Goal: Task Accomplishment & Management: Use online tool/utility

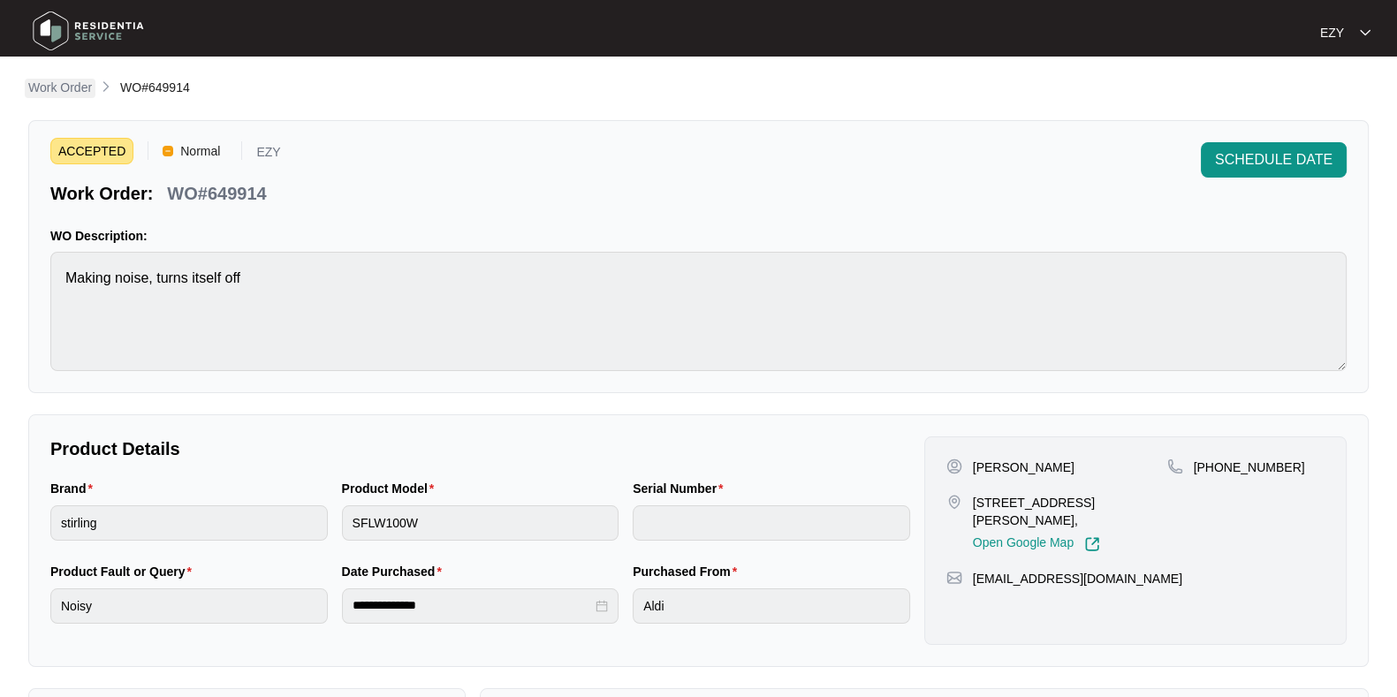
click at [46, 90] on p "Work Order" at bounding box center [60, 88] width 64 height 18
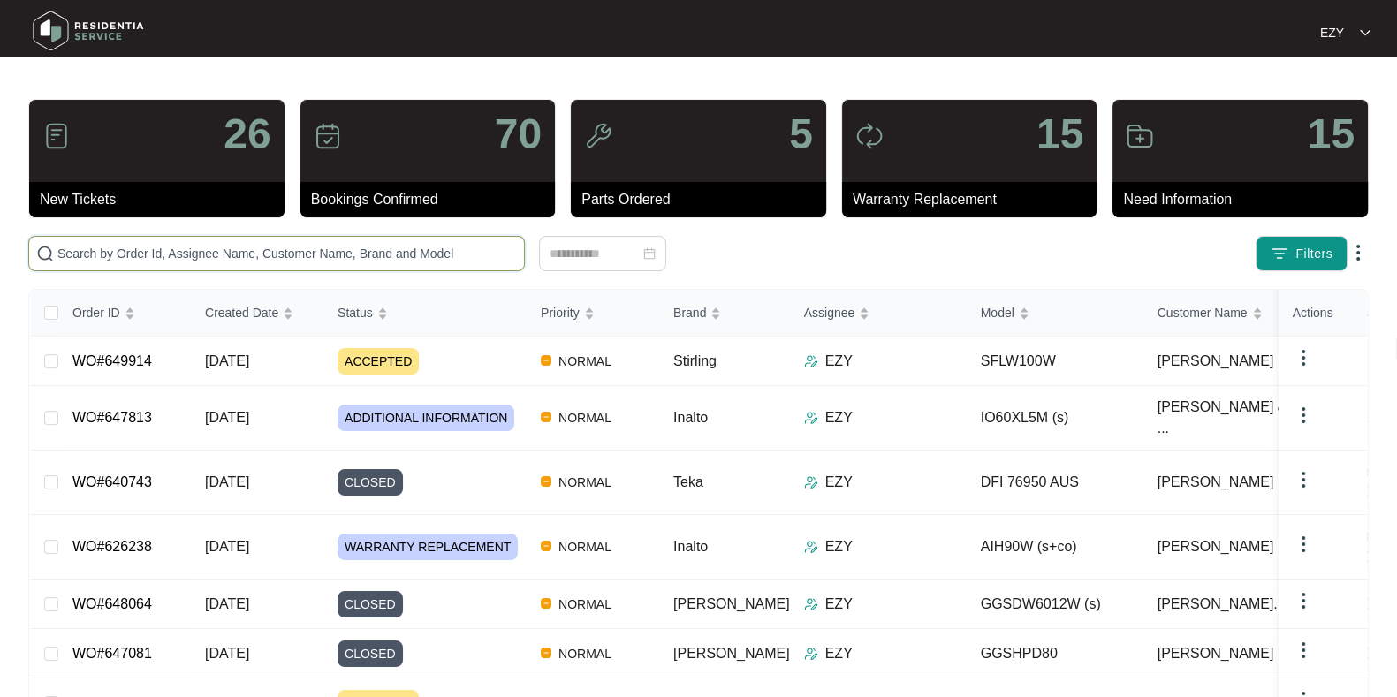
click at [312, 251] on input "text" at bounding box center [287, 253] width 460 height 19
paste input "648772"
click at [312, 251] on input "648772" at bounding box center [287, 253] width 460 height 19
type input "648772"
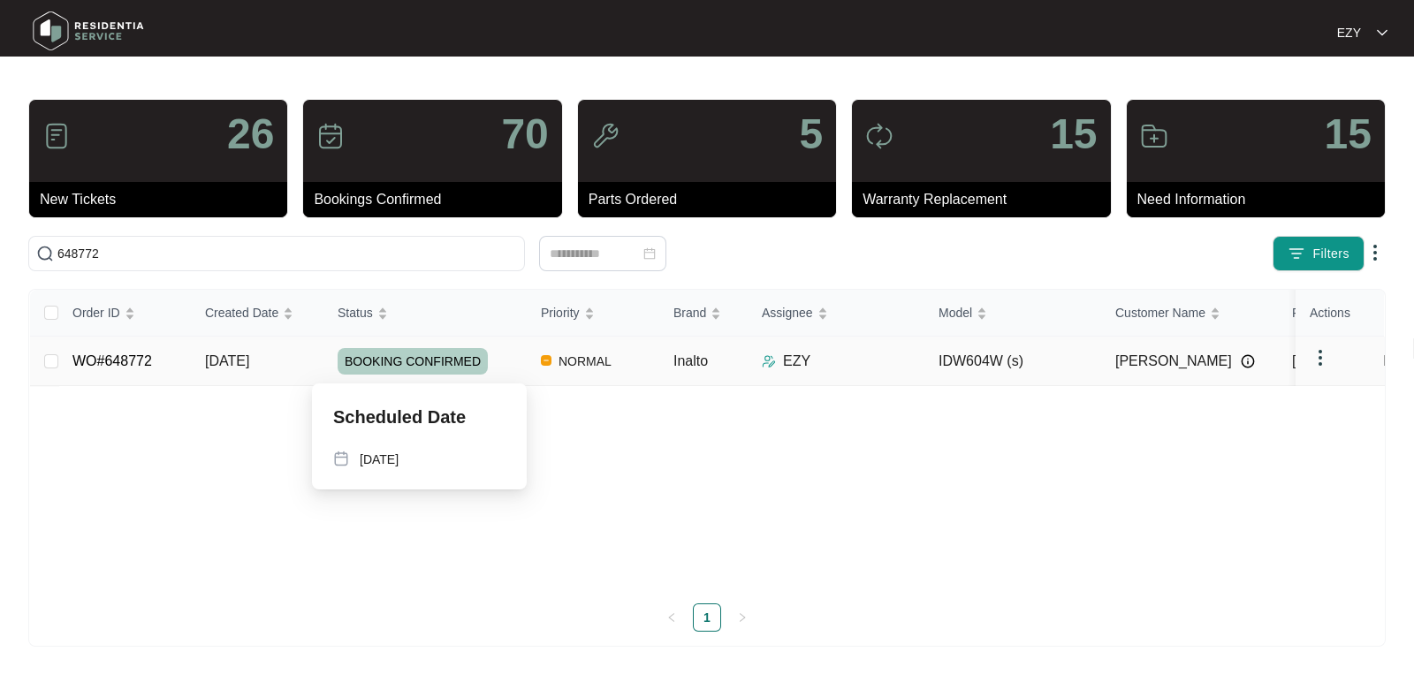
click at [505, 362] on div "BOOKING CONFIRMED" at bounding box center [432, 361] width 189 height 27
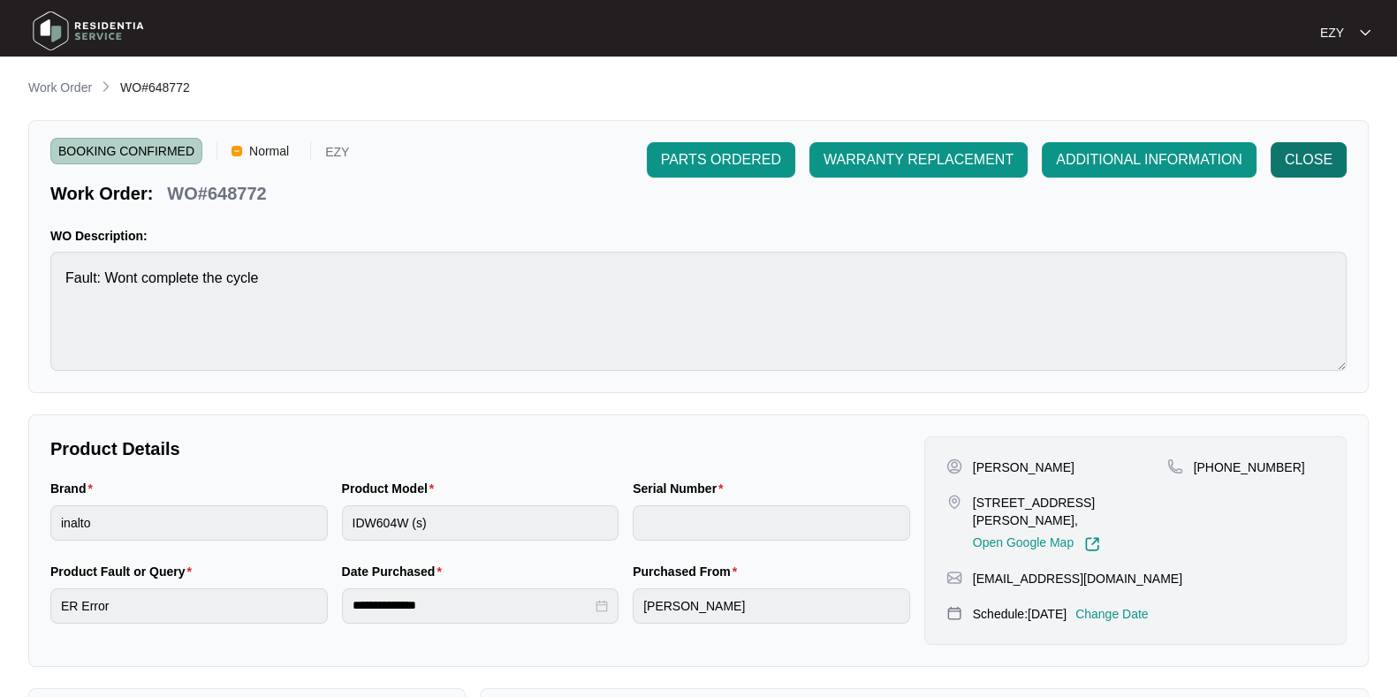
click at [1319, 170] on span "CLOSE" at bounding box center [1309, 159] width 48 height 21
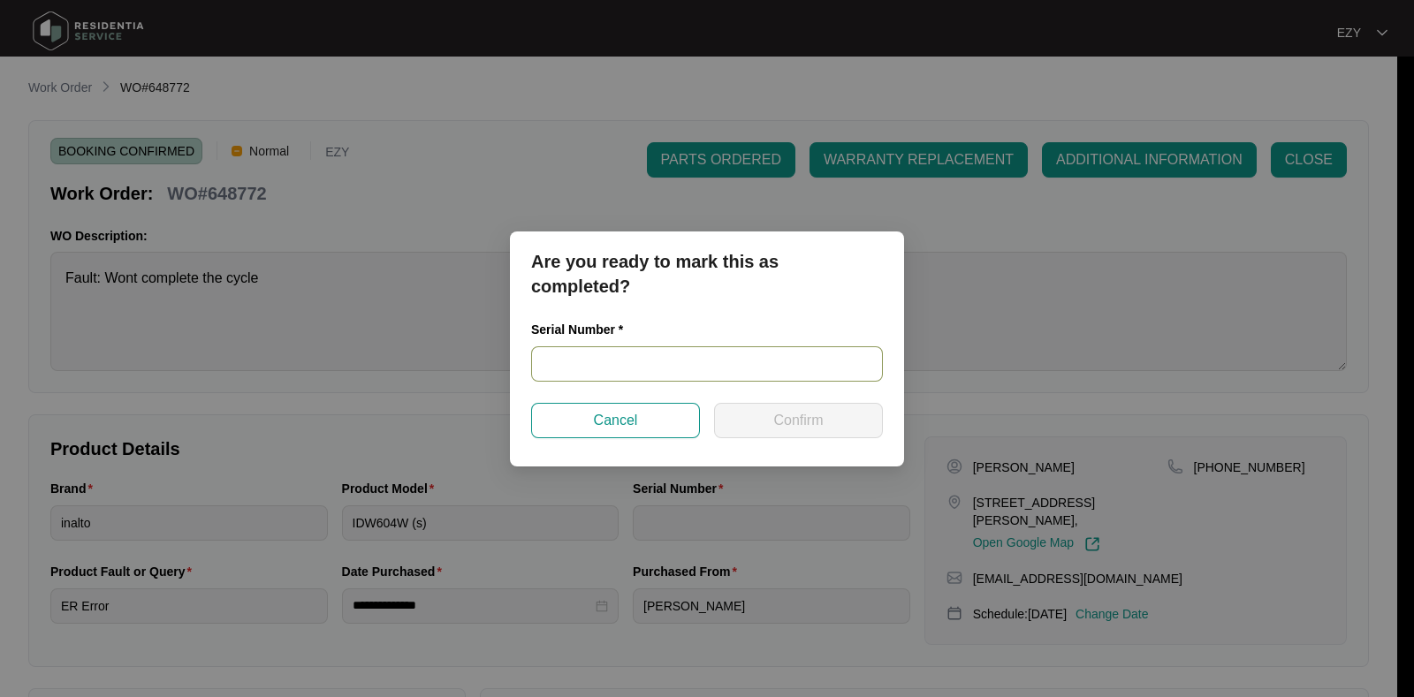
click at [788, 370] on input "text" at bounding box center [707, 363] width 352 height 35
paste input "23059453010100086"
type input "23059453010100086"
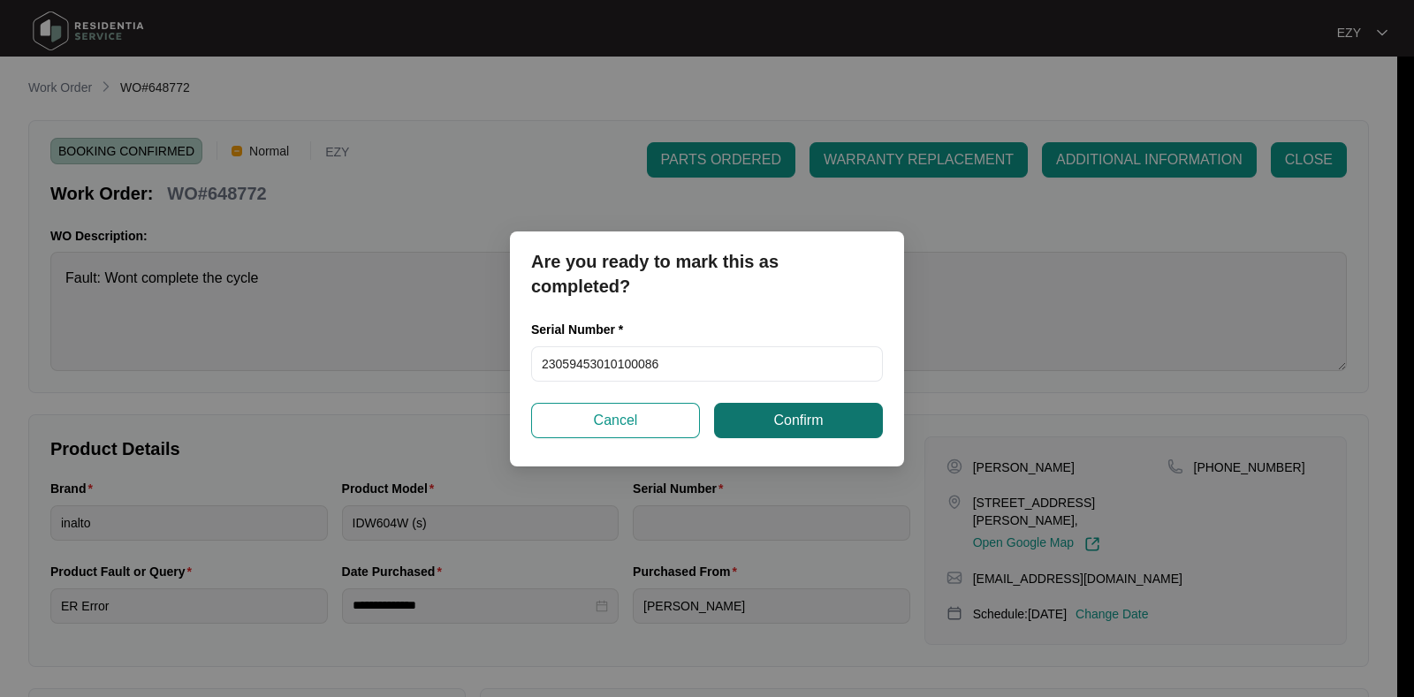
click at [805, 421] on span "Confirm" at bounding box center [797, 420] width 49 height 21
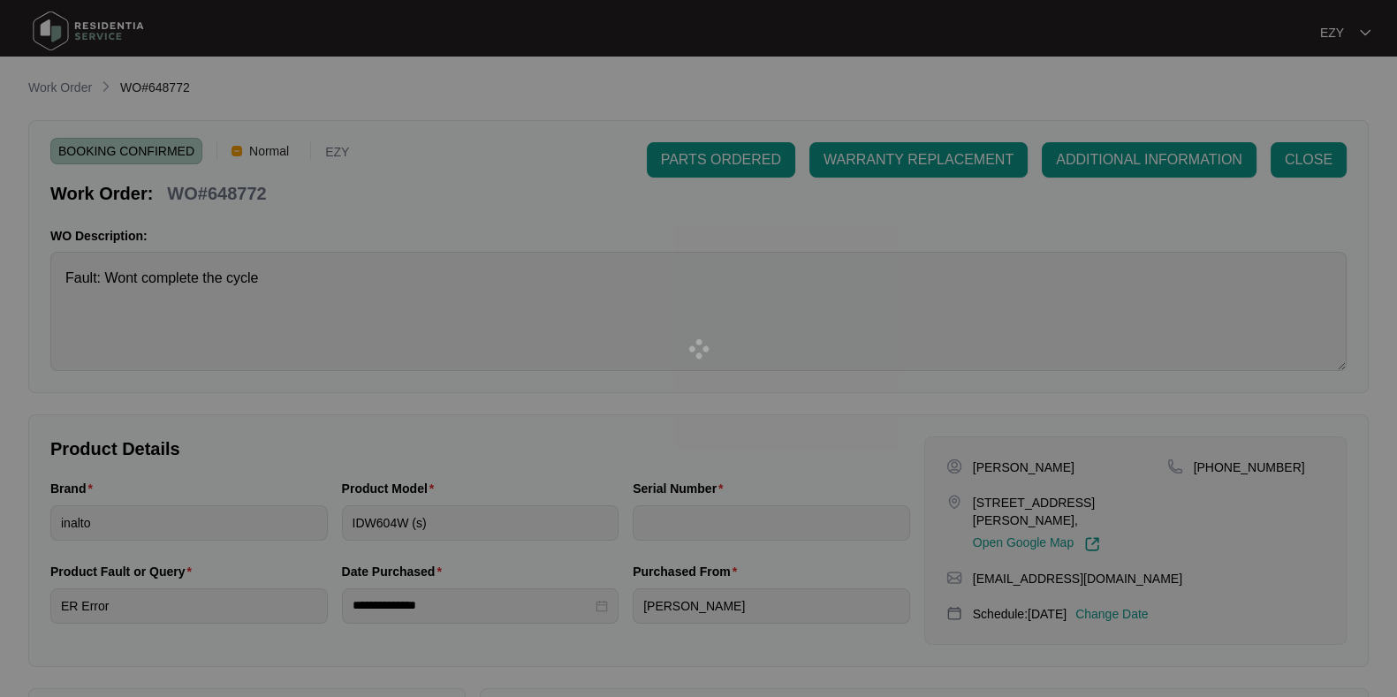
type input "23059453010100086"
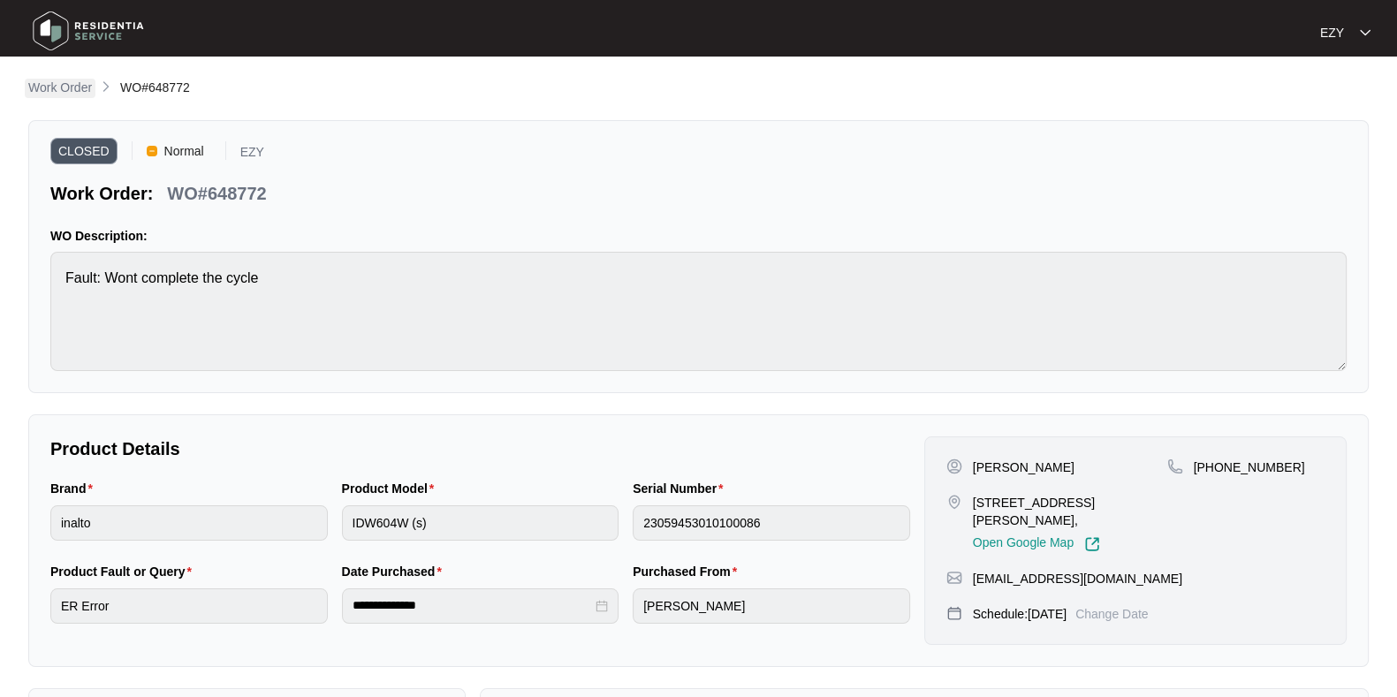
click at [55, 84] on p "Work Order" at bounding box center [60, 88] width 64 height 18
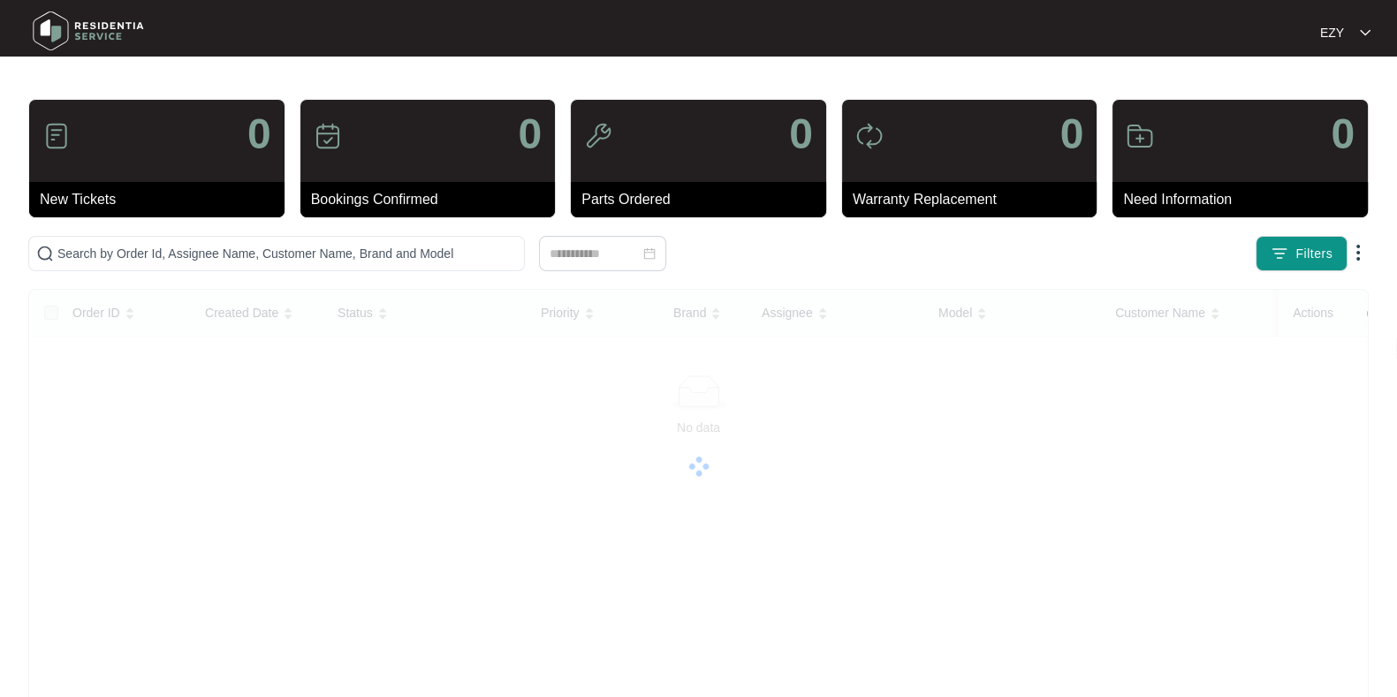
click at [79, 89] on main "0 New Tickets 0 Bookings Confirmed 0 Parts Ordered 0 Warranty Replacement 0 Nee…" at bounding box center [698, 444] width 1397 height 888
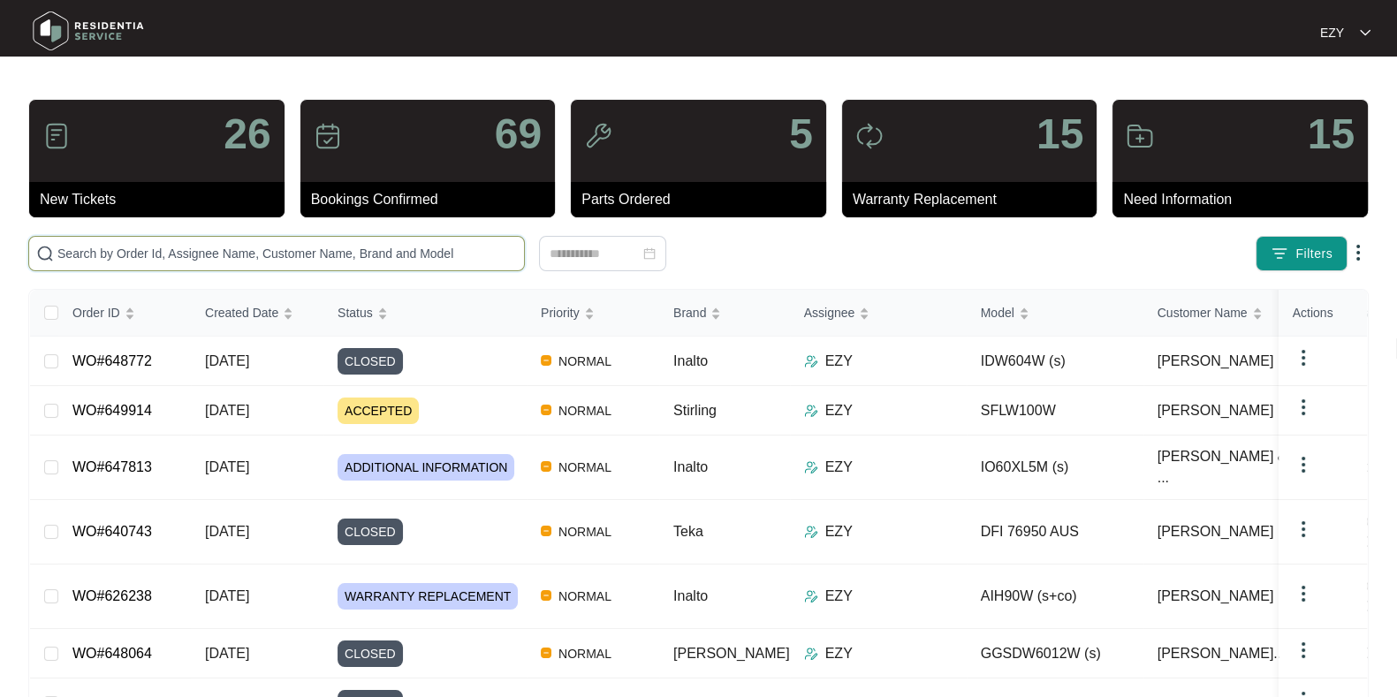
click at [308, 248] on input "text" at bounding box center [287, 253] width 460 height 19
paste input "631842"
click at [308, 247] on input "631842" at bounding box center [287, 253] width 460 height 19
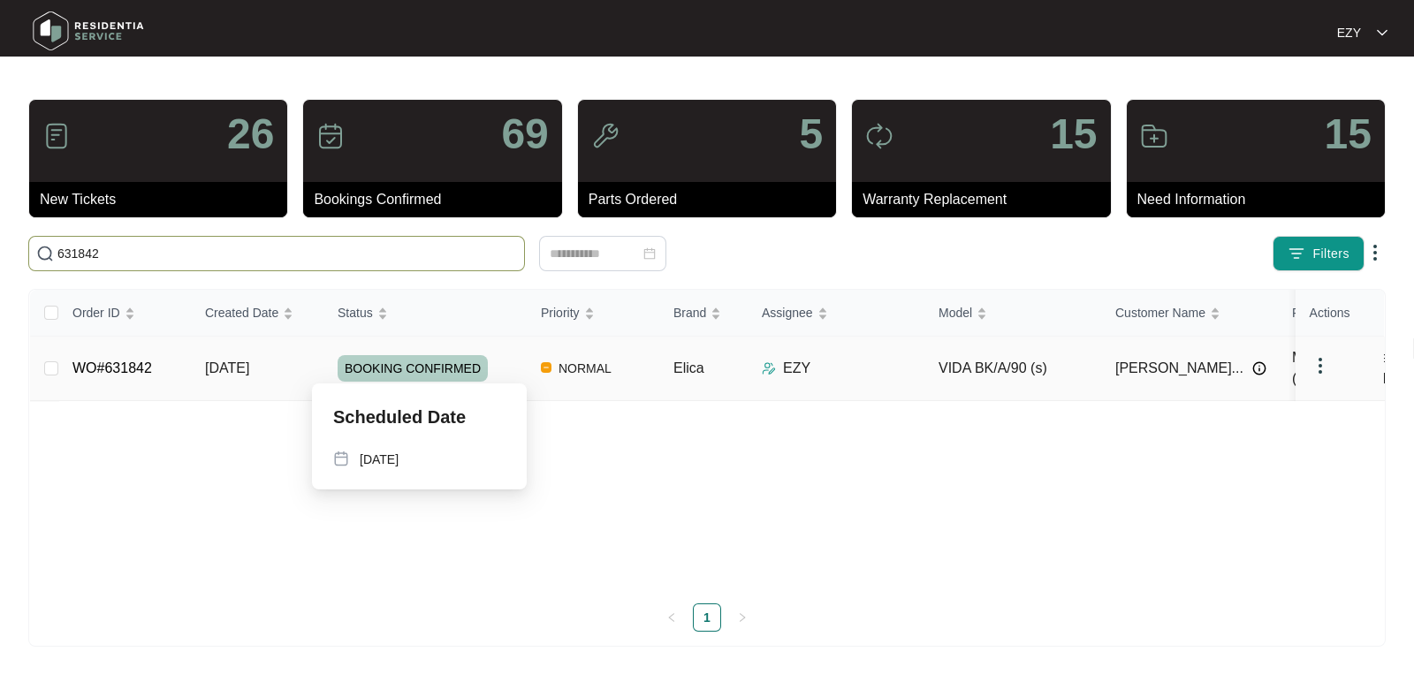
type input "631842"
click at [502, 361] on div "BOOKING CONFIRMED" at bounding box center [432, 368] width 189 height 27
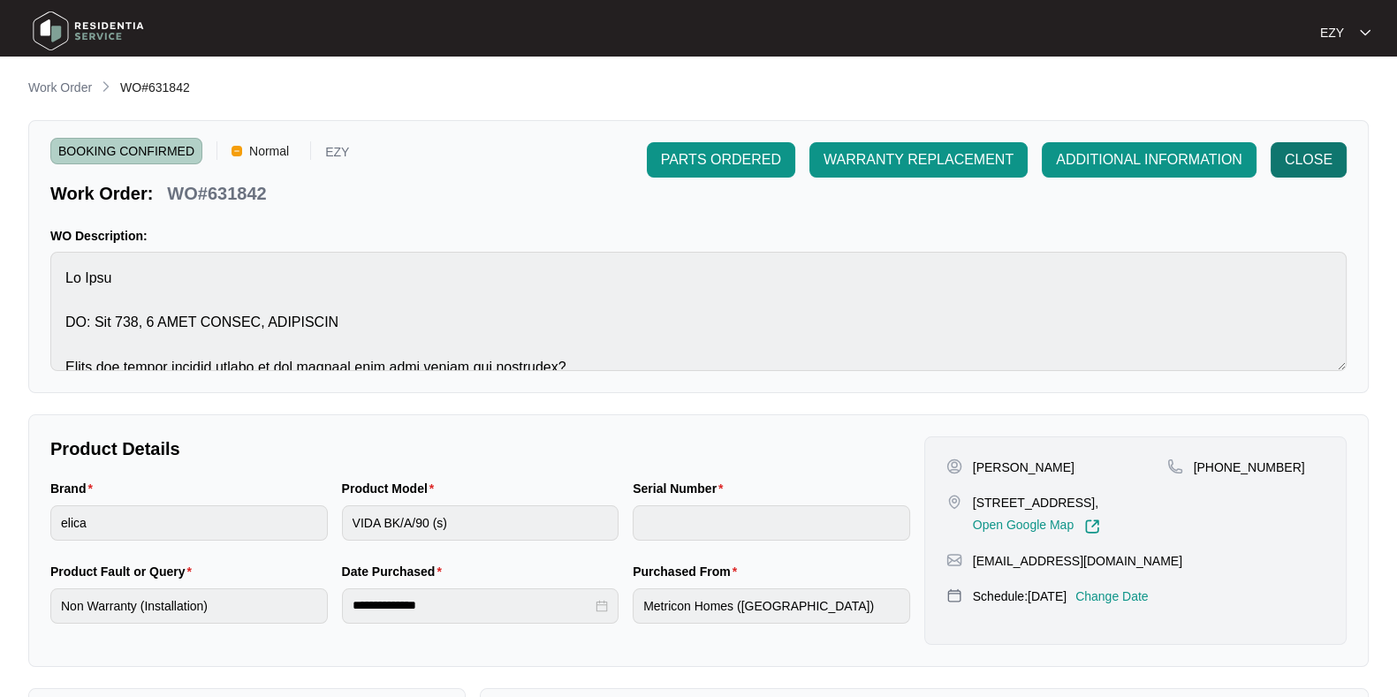
click at [1318, 149] on span "CLOSE" at bounding box center [1309, 159] width 48 height 21
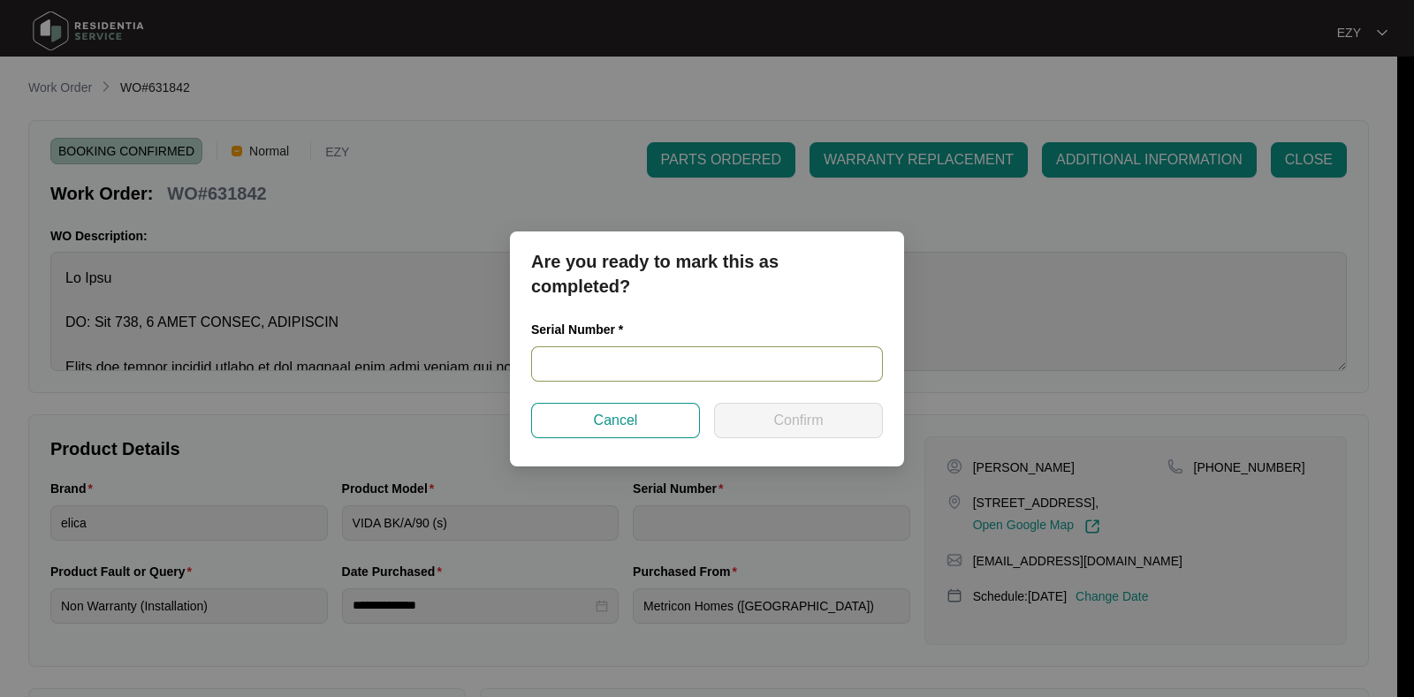
click at [843, 346] on input "text" at bounding box center [707, 363] width 352 height 35
paste input "234300015"
type input "234300015"
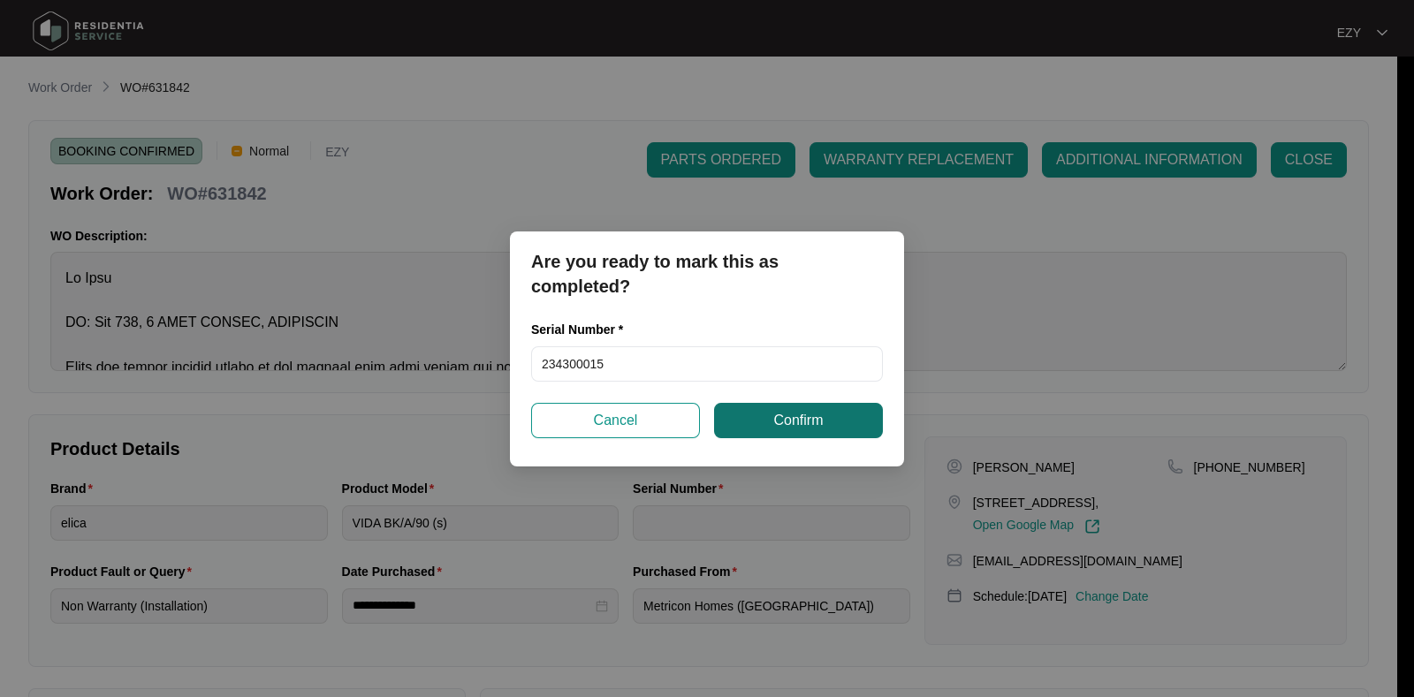
click at [841, 429] on button "Confirm" at bounding box center [798, 420] width 169 height 35
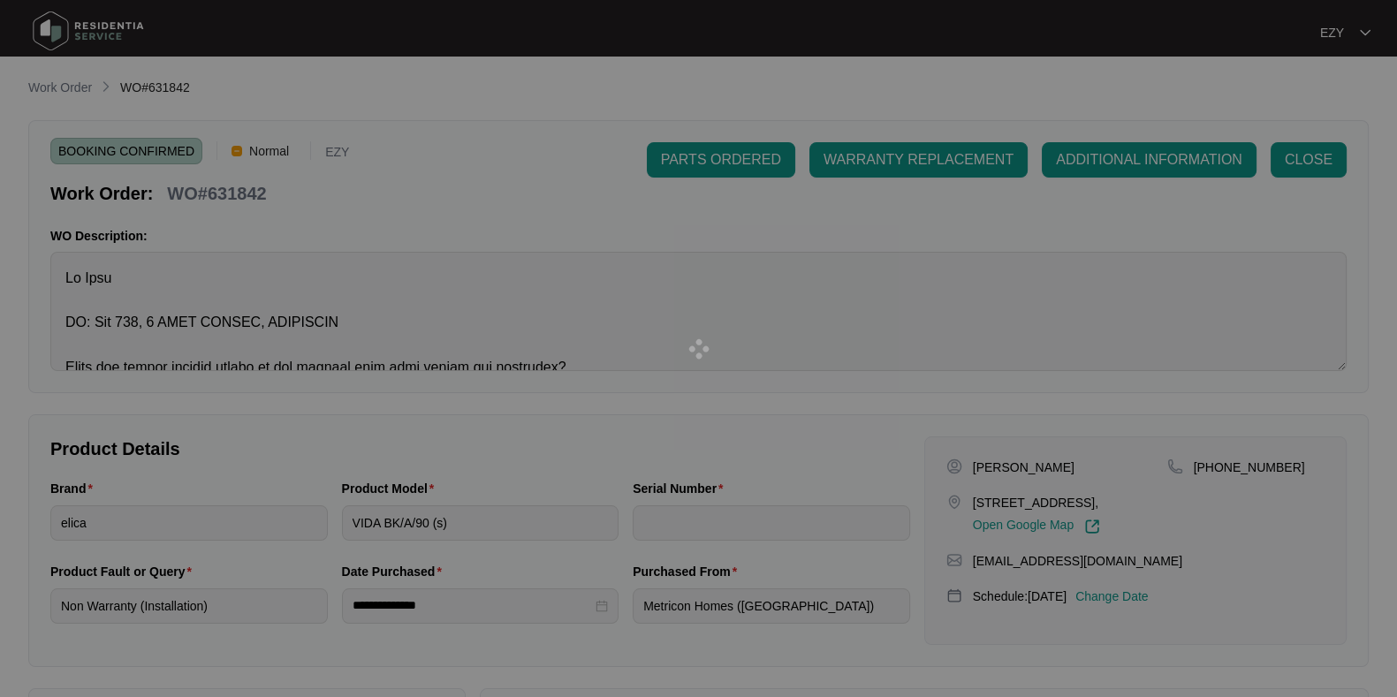
type input "234300015"
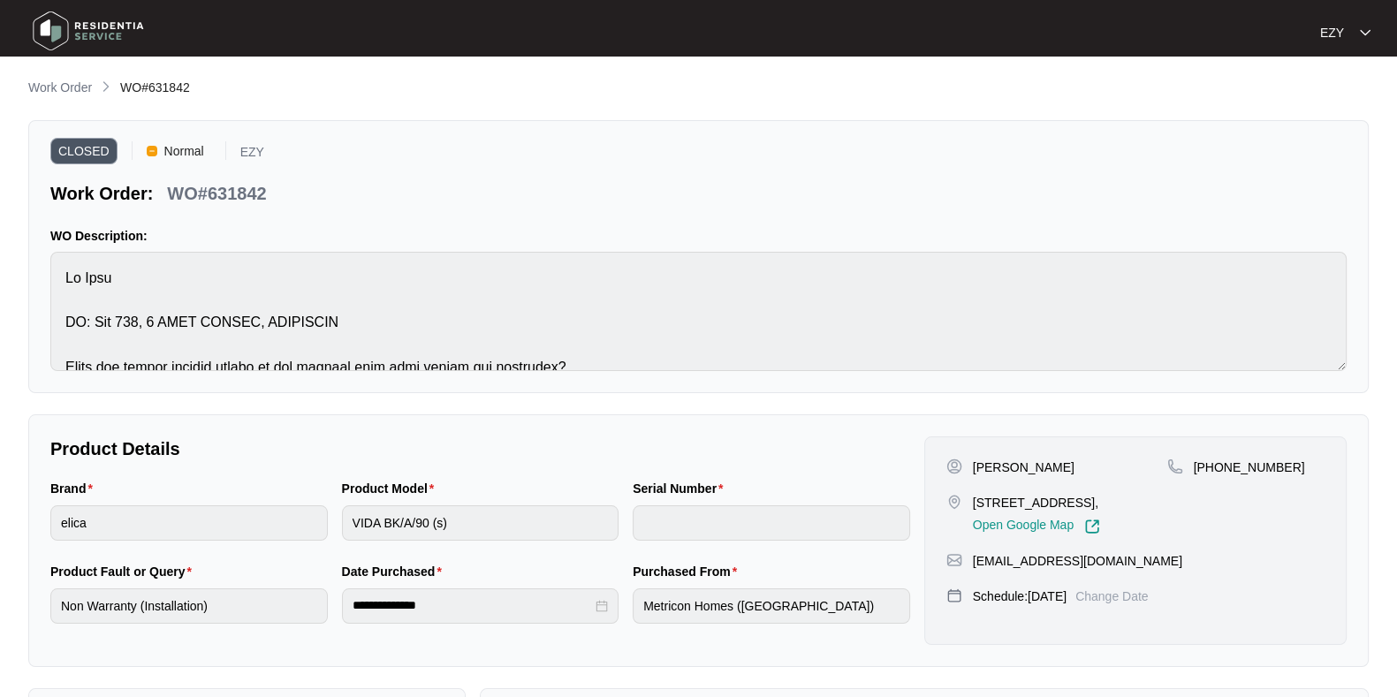
type input "non_warranty__installation_"
